Goal: Use online tool/utility: Utilize a website feature to perform a specific function

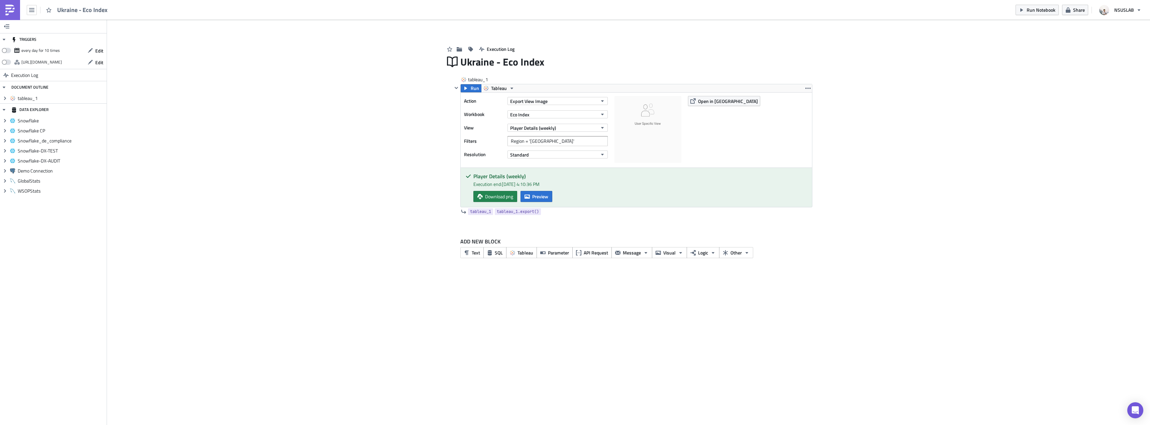
click at [1117, 407] on div "TRIGGERS every day for 10 times Edit [URL][DOMAIN_NAME] Edit Execution Log DOCU…" at bounding box center [575, 222] width 1150 height 405
click at [1144, 412] on div "TRIGGERS every day for 10 times Edit https://pushmetrics.io/api/v1/report/RelZ7…" at bounding box center [575, 222] width 1150 height 405
click at [1132, 409] on icon "Open Intercom Messenger" at bounding box center [1135, 410] width 8 height 9
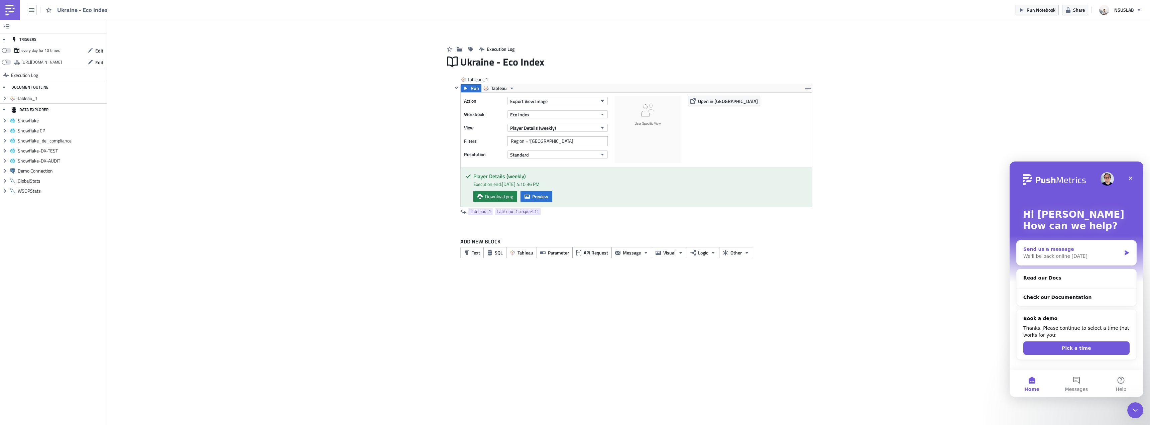
click at [1099, 255] on div "We'll be back online [DATE]" at bounding box center [1072, 256] width 98 height 7
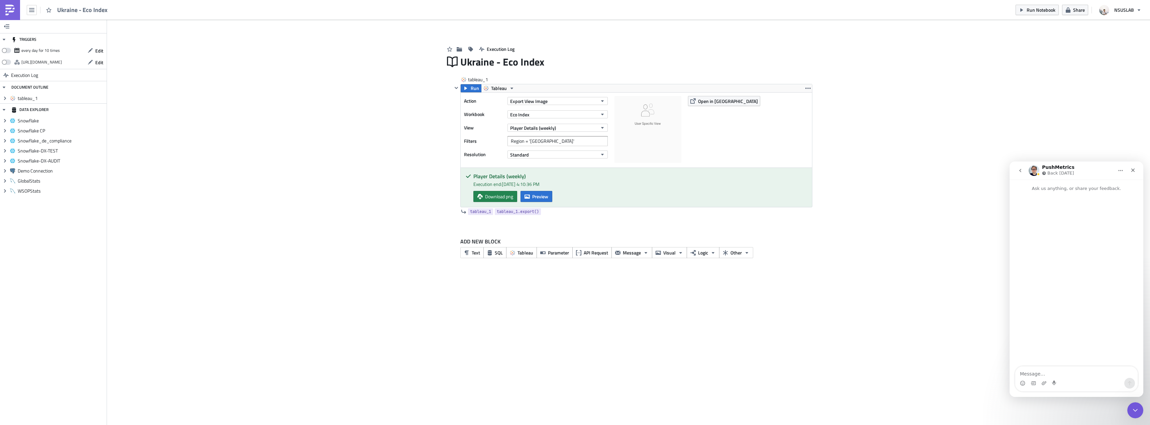
click at [1041, 370] on textarea "Message…" at bounding box center [1076, 371] width 122 height 11
type textarea "Hi! I was wondering how I could bypass a "User Specific View" when exporting an…"
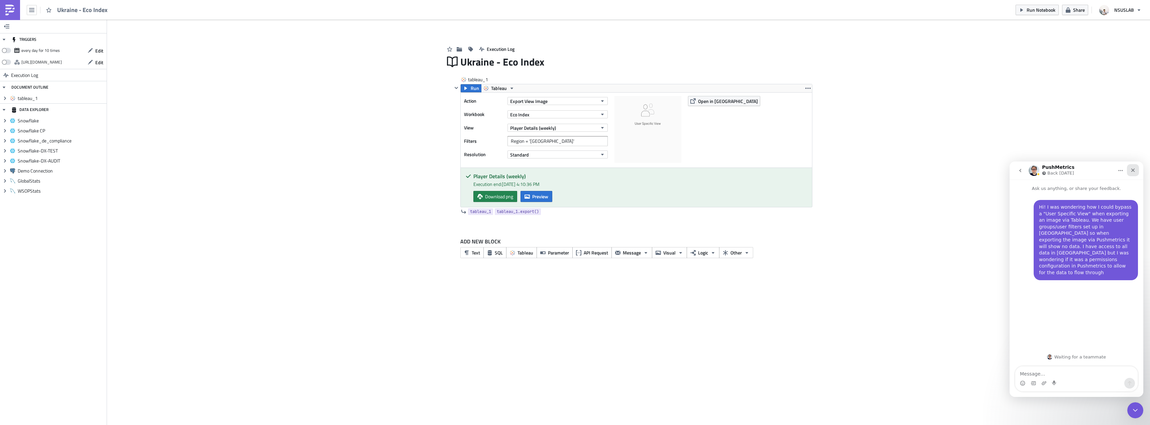
click at [1132, 169] on icon "Close" at bounding box center [1132, 169] width 5 height 5
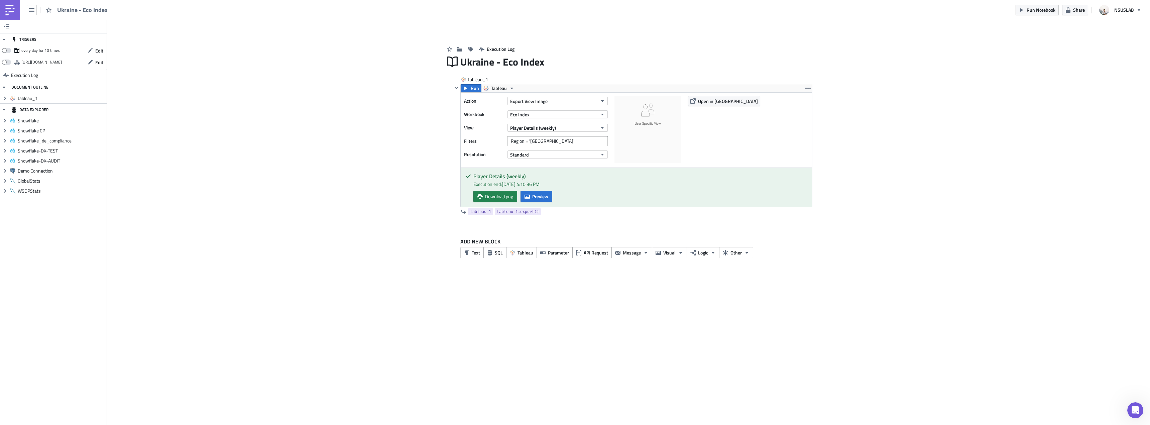
click at [973, 156] on div "Add Image Execution Log Ukraine - Eco Index tableau_1 Run Tableau Action Export…" at bounding box center [628, 146] width 1043 height 253
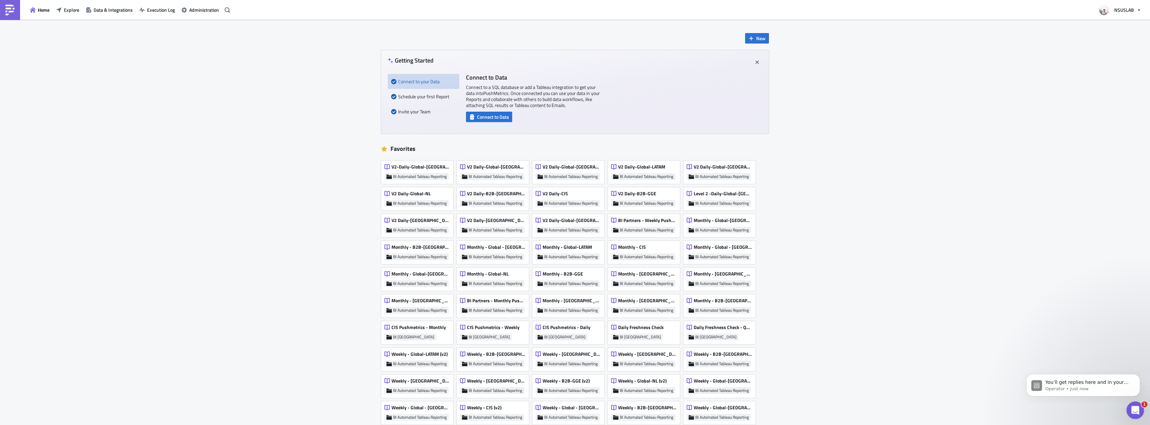
click at [1136, 404] on div "Open Intercom Messenger" at bounding box center [1134, 409] width 22 height 22
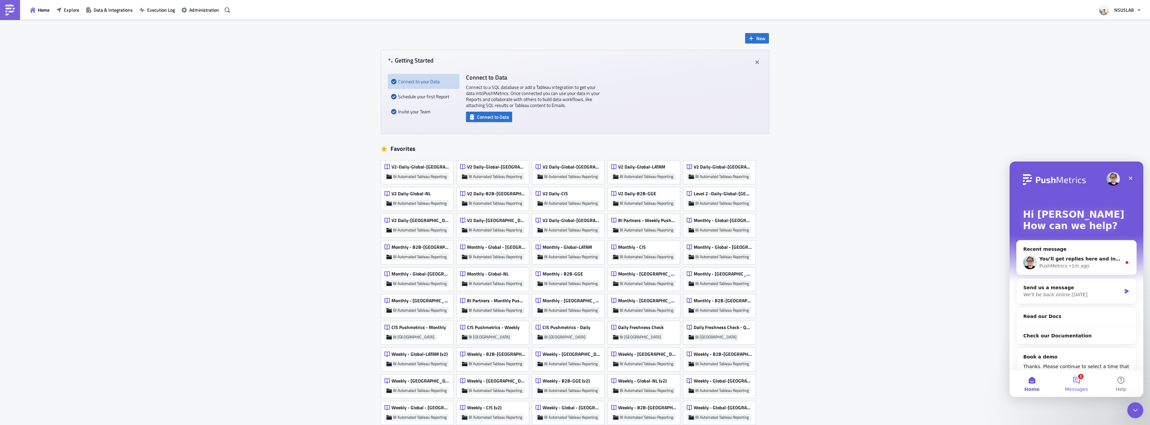
click at [1080, 387] on span "Messages" at bounding box center [1076, 389] width 23 height 5
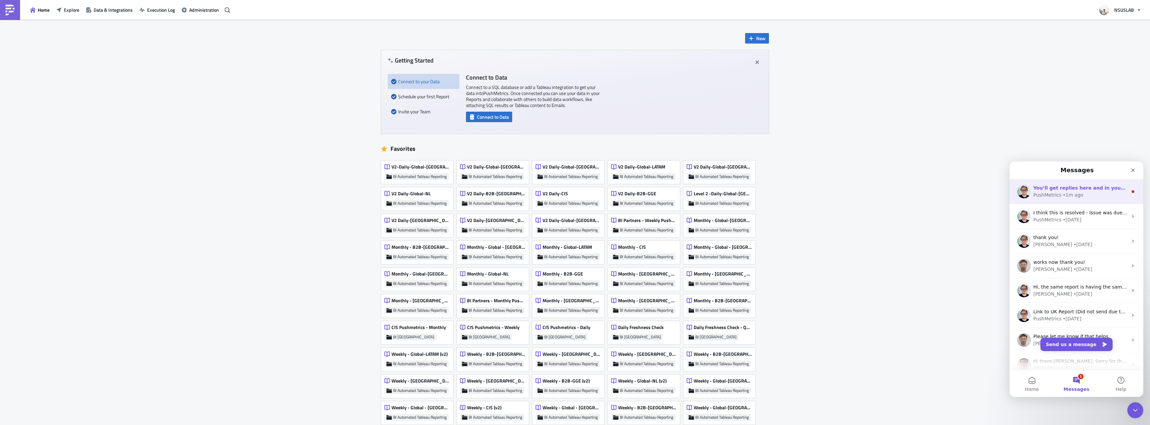
click at [1089, 191] on div "You’ll get replies here and in your email: ✉️ [PERSON_NAME][EMAIL_ADDRESS][PERS…" at bounding box center [1080, 187] width 94 height 7
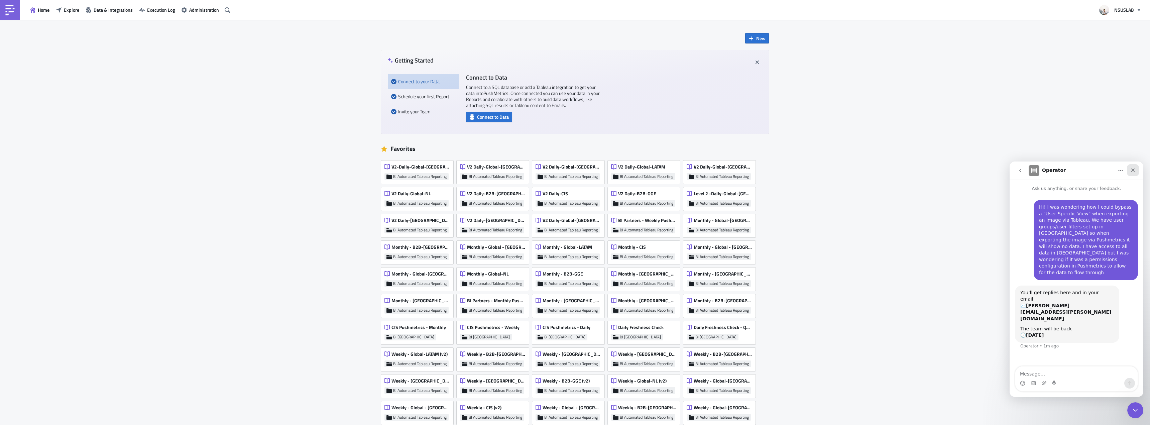
click at [1133, 172] on icon "Close" at bounding box center [1132, 169] width 5 height 5
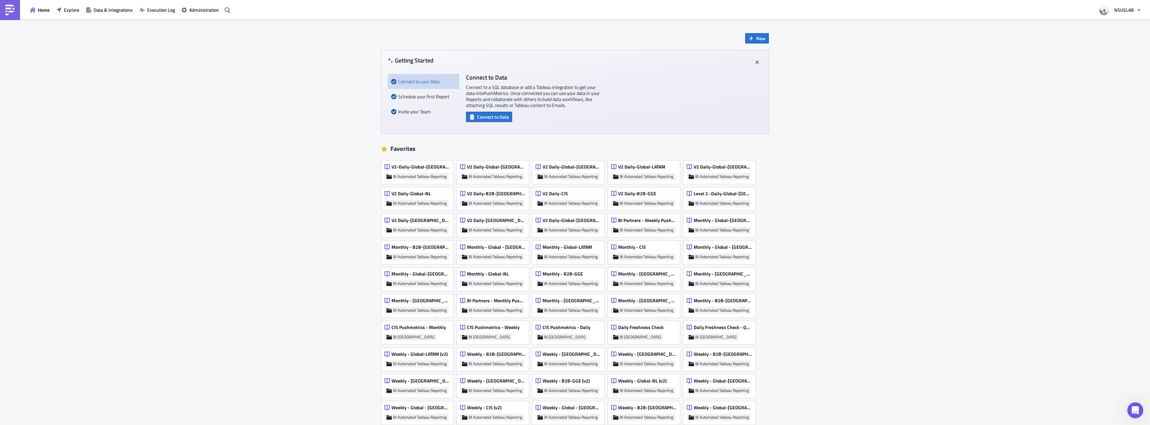
click at [1008, 149] on div "New Getting Started Connect to your Data Schedule your first Report Invite your…" at bounding box center [575, 371] width 1150 height 703
click at [68, 9] on span "Explore" at bounding box center [71, 9] width 15 height 7
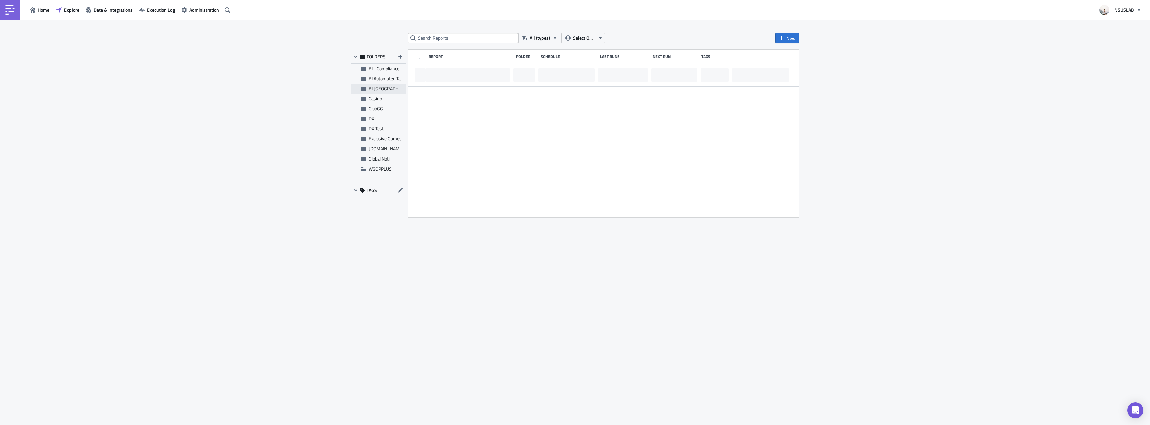
click at [385, 87] on span "BI [GEOGRAPHIC_DATA]" at bounding box center [393, 88] width 48 height 7
click at [385, 81] on span "BI Automated Tableau Reporting" at bounding box center [400, 78] width 63 height 7
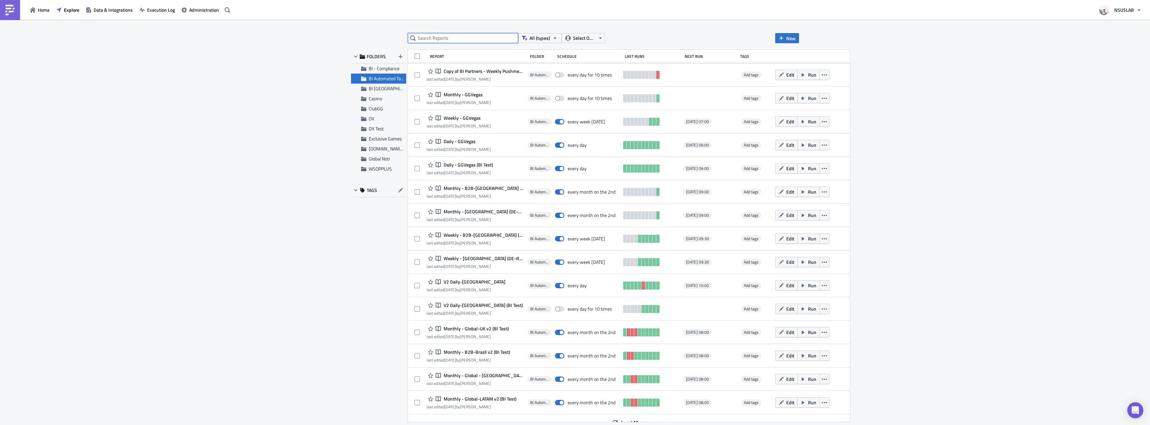
click at [461, 41] on input "text" at bounding box center [463, 38] width 110 height 10
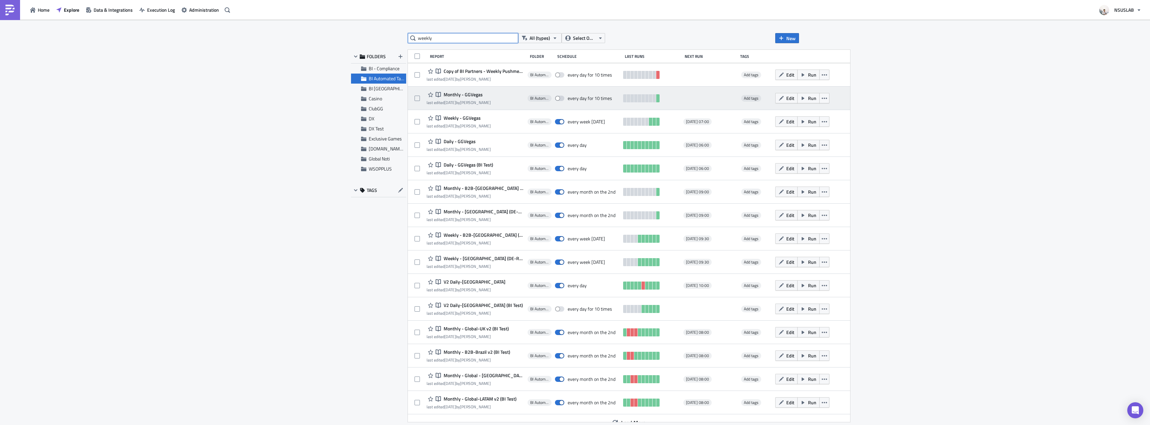
type input "weekly"
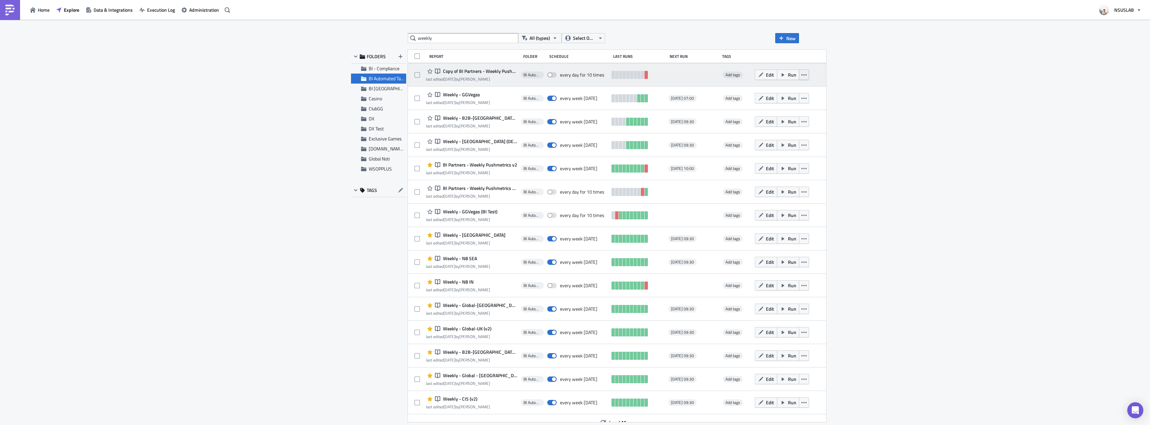
click at [801, 73] on icon "button" at bounding box center [803, 74] width 5 height 5
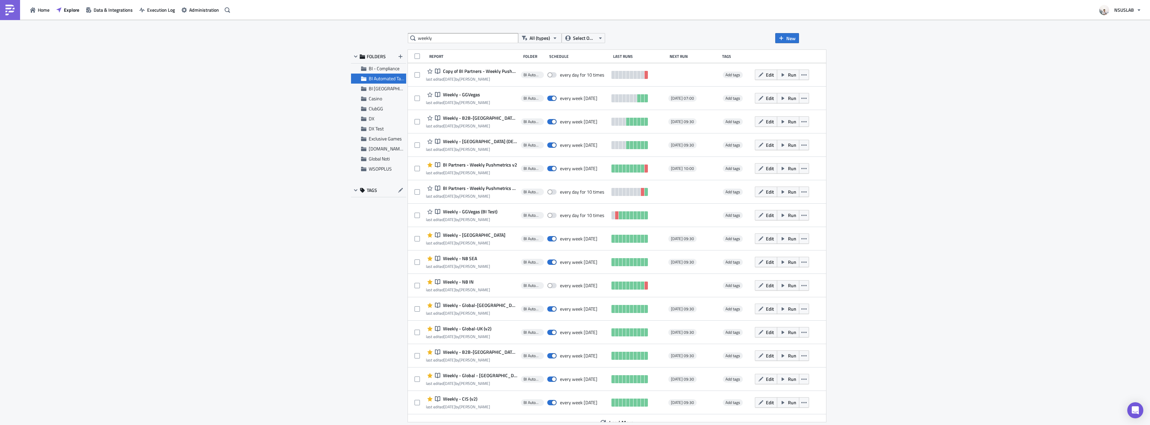
click at [849, 79] on div "weekly All (types) Select Owner New FOLDERS BI - Compliance BI Automated Tablea…" at bounding box center [575, 223] width 1150 height 406
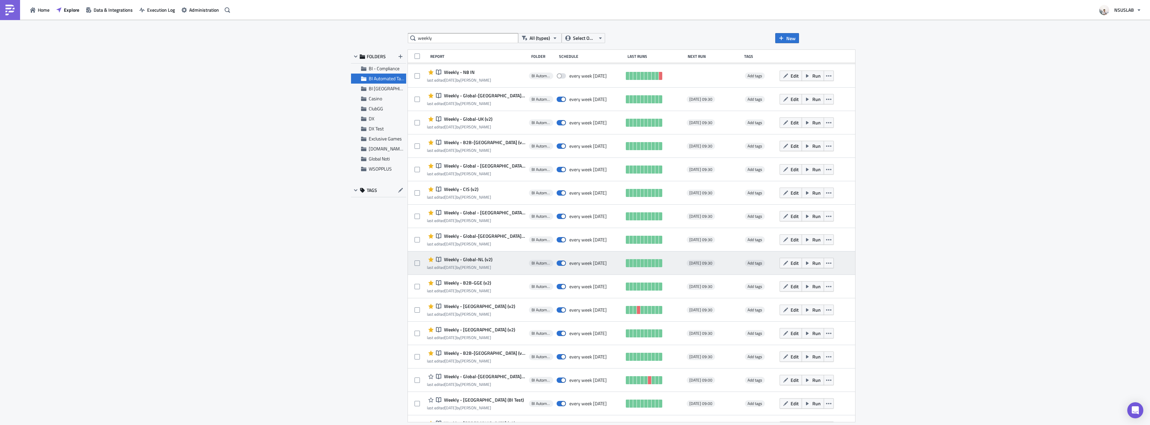
scroll to position [360, 0]
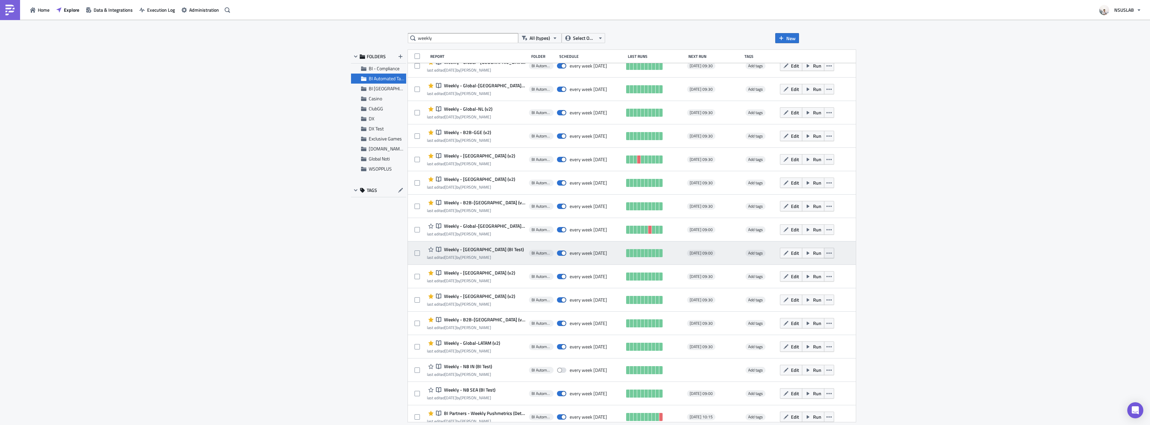
click at [826, 255] on icon "button" at bounding box center [828, 252] width 5 height 5
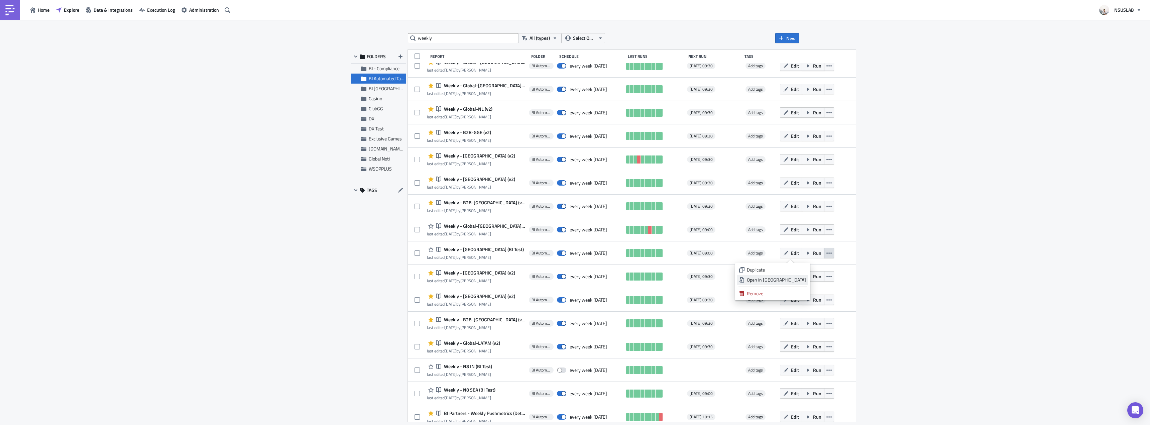
click at [792, 280] on div "Open in New Tab" at bounding box center [776, 279] width 59 height 7
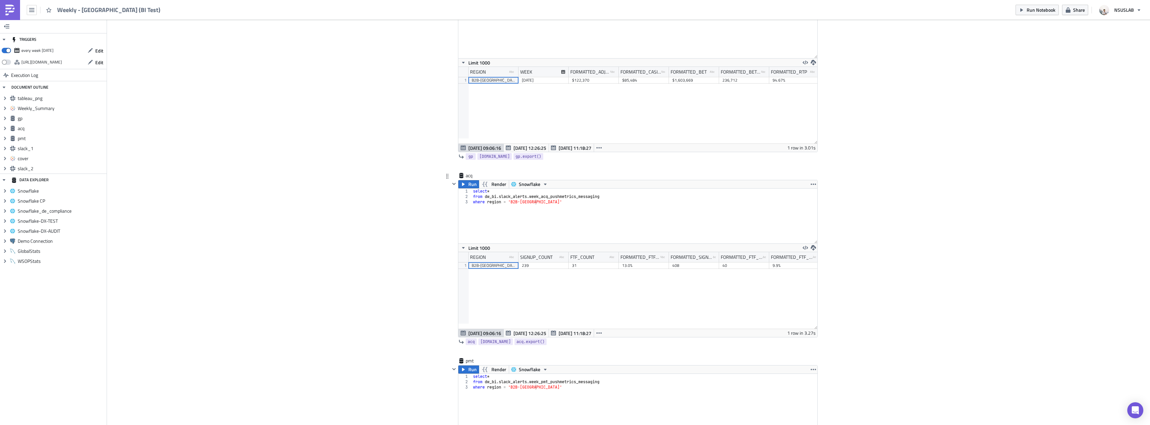
scroll to position [736, 0]
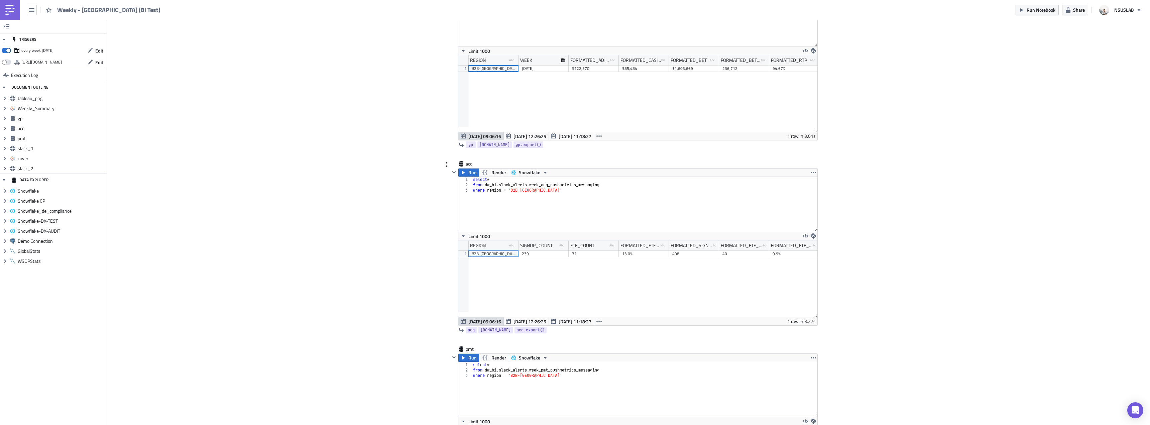
type textarea "where region = 'B2B-Japan'"
click at [534, 216] on div "select * from dw_bi . slack_alerts . week_acq_pushmetrics_messaging where regio…" at bounding box center [645, 209] width 346 height 65
drag, startPoint x: 616, startPoint y: 245, endPoint x: 631, endPoint y: 247, distance: 15.5
click at [631, 247] on div at bounding box center [630, 245] width 1 height 10
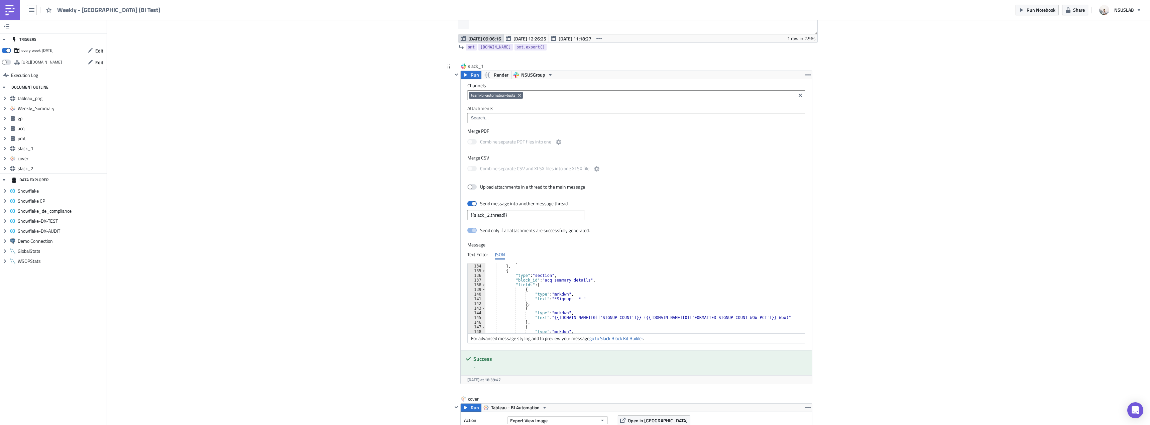
scroll to position [642, 0]
click at [551, 278] on div ""fields" : [ { "type" : "mrkdwn" , "text" : "*Signups: * " } , { "type" : "mrkd…" at bounding box center [646, 302] width 322 height 80
click at [598, 298] on div ""fields" : [ { "type" : "mrkdwn" , "text" : "*Signups: * " } , { "type" : "mrkd…" at bounding box center [646, 302] width 322 height 80
drag, startPoint x: 688, startPoint y: 296, endPoint x: 704, endPoint y: 283, distance: 21.6
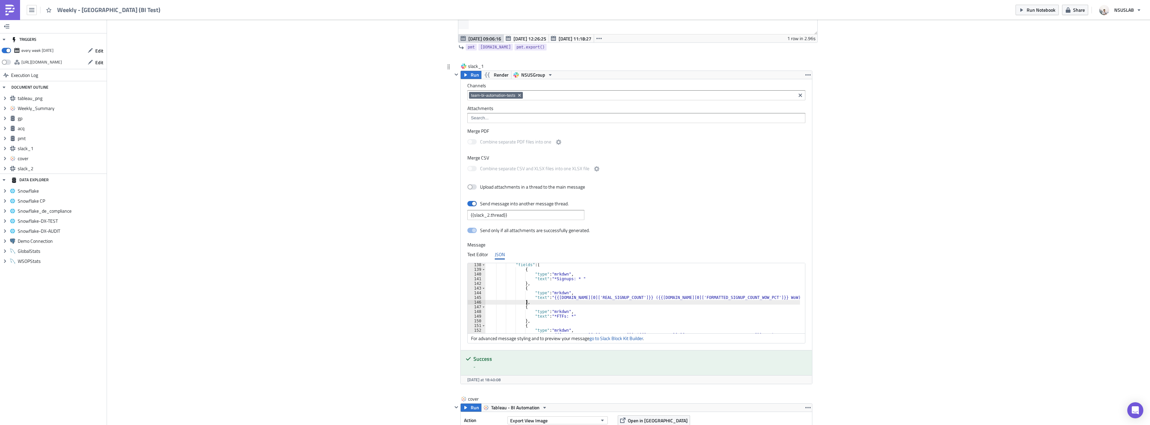
click at [688, 296] on div ""fields" : [ { "type" : "mrkdwn" , "text" : "*Signups: * " } , { "type" : "mrkd…" at bounding box center [646, 302] width 322 height 80
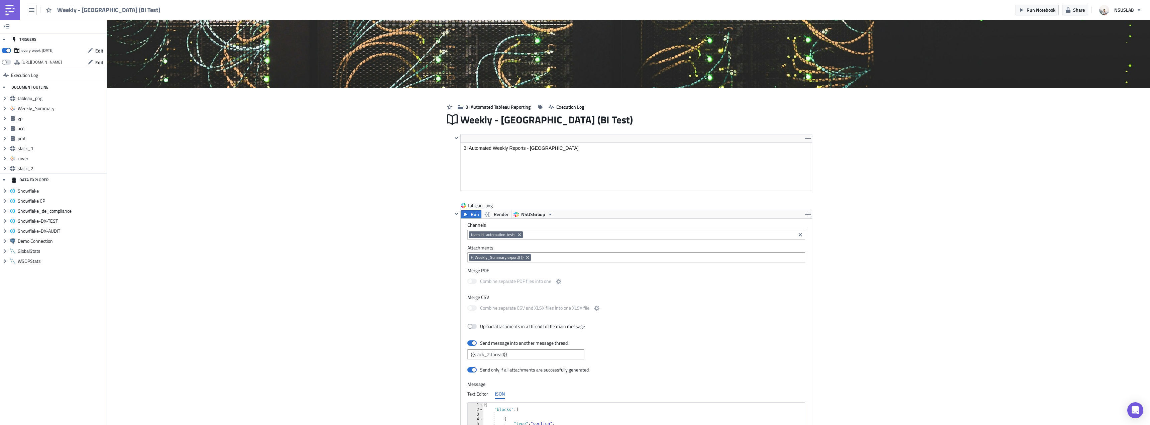
scroll to position [0, 0]
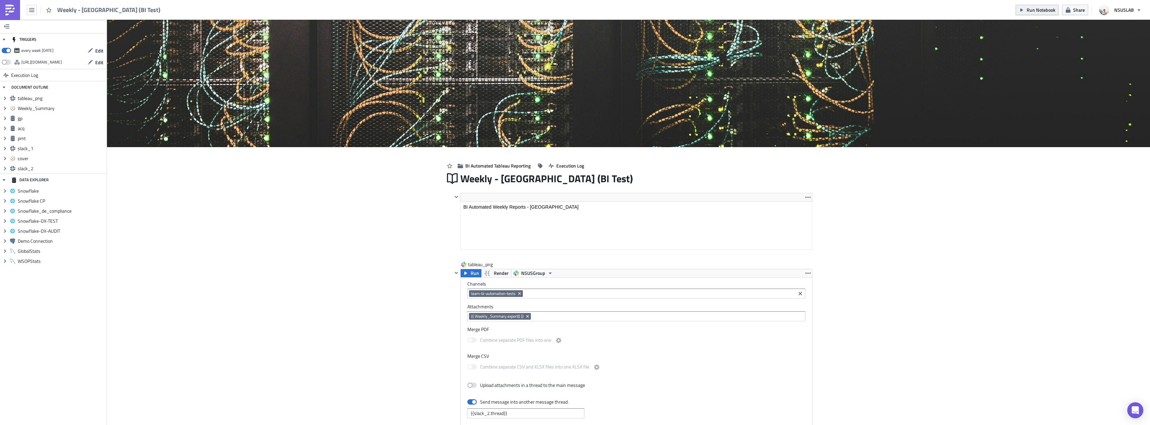
click at [1035, 8] on span "Run Notebook" at bounding box center [1040, 9] width 29 height 7
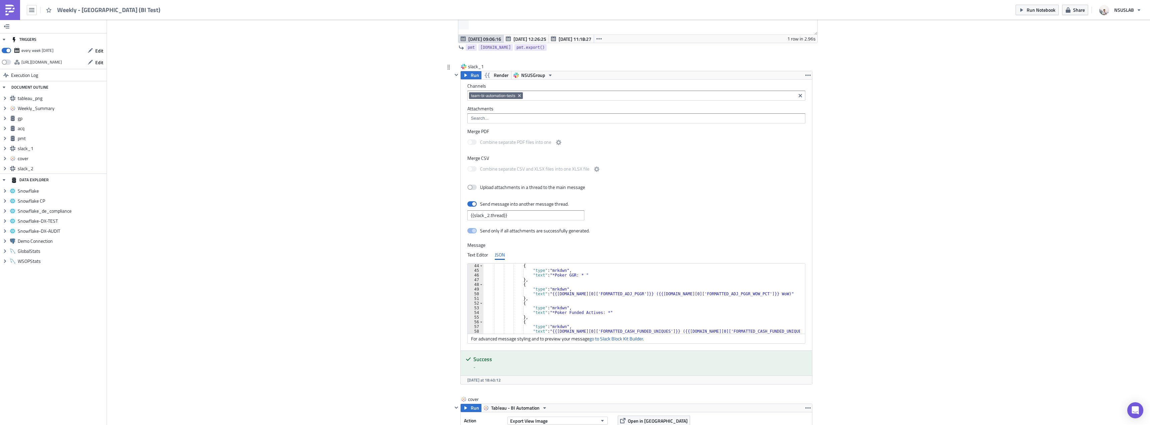
scroll to position [221, 0]
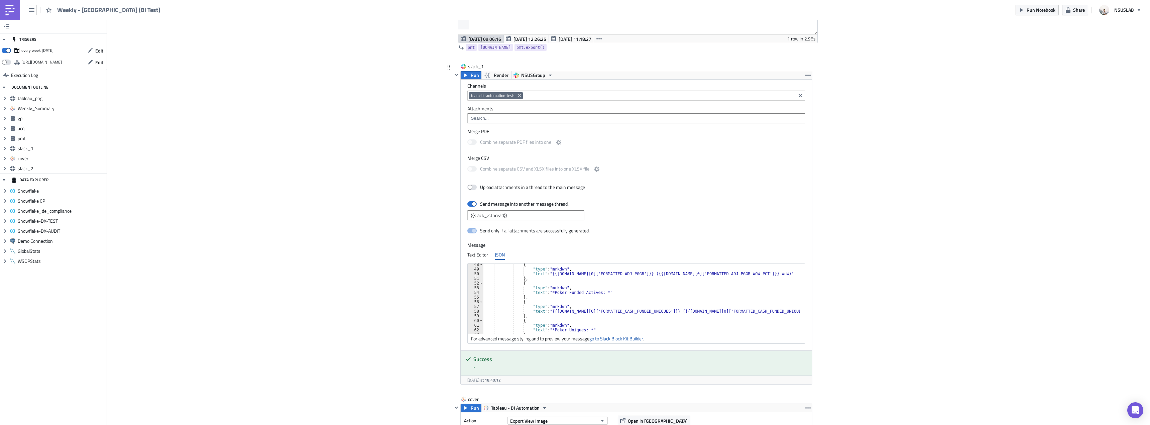
click at [640, 312] on div "{ "type" : "mrkdwn" , "text" : "{{gp.data[0]['FORMATTED_ADJ_PGGR']}} ({{gp.data…" at bounding box center [645, 302] width 324 height 80
click at [750, 312] on div "{ "type" : "mrkdwn" , "text" : "{{gp.data[0]['FORMATTED_ADJ_PGGR']}} ({{gp.data…" at bounding box center [645, 302] width 324 height 80
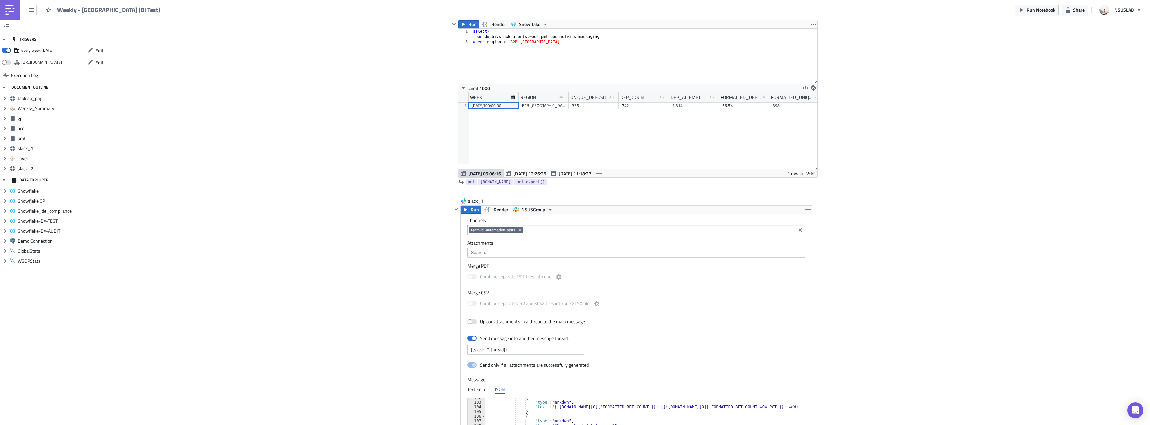
scroll to position [902, 0]
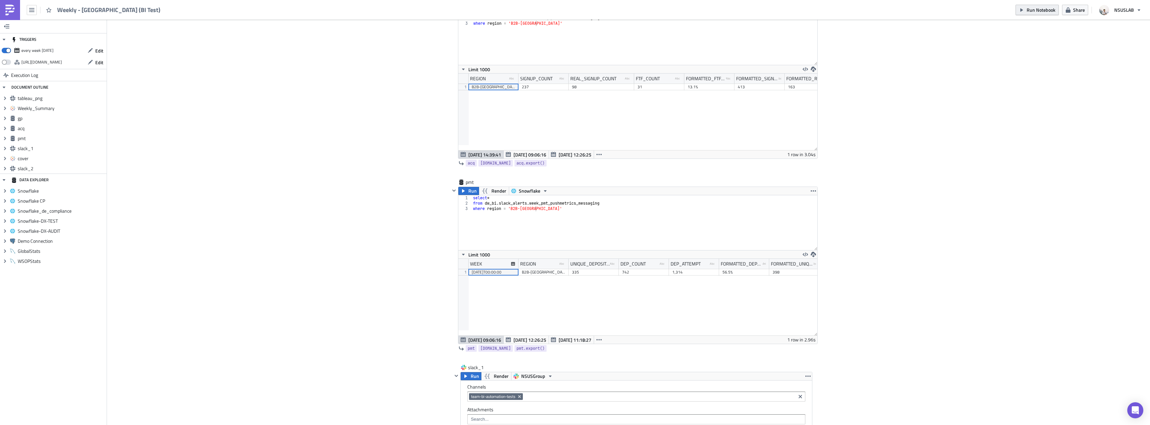
type textarea ""text": "*PWLBB100: *""
click at [1039, 10] on span "Run Notebook" at bounding box center [1040, 9] width 29 height 7
